Goal: Find specific page/section: Find specific page/section

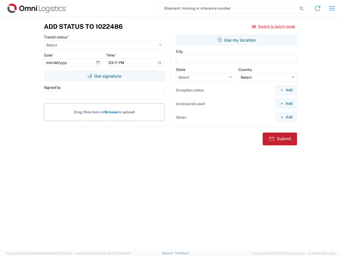
click at [229, 8] on input "search" at bounding box center [229, 8] width 138 height 10
click at [301, 9] on icon at bounding box center [301, 8] width 7 height 7
click at [317, 8] on icon at bounding box center [317, 8] width 9 height 9
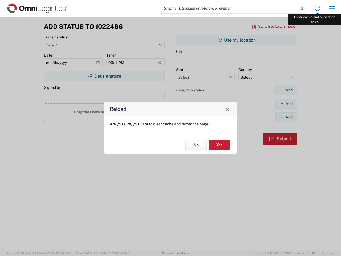
click at [332, 8] on div "Reload Are you sure, you want to clear cache and reload the page? No Yes" at bounding box center [170, 128] width 341 height 256
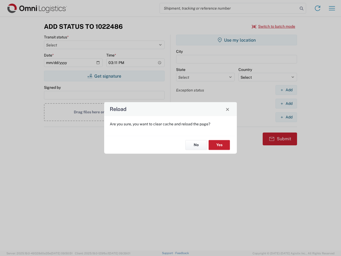
click at [273, 26] on div "Reload Are you sure, you want to clear cache and reload the page? No Yes" at bounding box center [170, 128] width 341 height 256
click at [104, 76] on div "Reload Are you sure, you want to clear cache and reload the page? No Yes" at bounding box center [170, 128] width 341 height 256
click at [236, 40] on div "Reload Are you sure, you want to clear cache and reload the page? No Yes" at bounding box center [170, 128] width 341 height 256
click at [286, 90] on div "Reload Are you sure, you want to clear cache and reload the page? No Yes" at bounding box center [170, 128] width 341 height 256
click at [286, 103] on div "Reload Are you sure, you want to clear cache and reload the page? No Yes" at bounding box center [170, 128] width 341 height 256
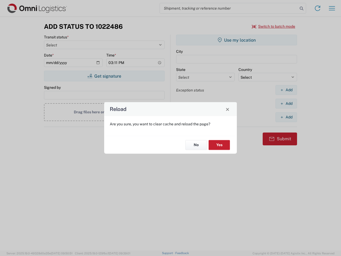
click at [286, 117] on div "Reload Are you sure, you want to clear cache and reload the page? No Yes" at bounding box center [170, 128] width 341 height 256
